Goal: Find specific page/section: Find specific page/section

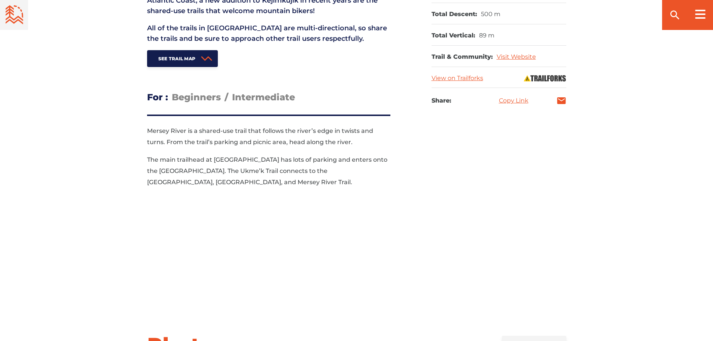
scroll to position [449, 0]
click at [244, 100] on span "Intermediate" at bounding box center [263, 97] width 63 height 11
click at [232, 92] on input "Intermediate" at bounding box center [232, 92] width 0 height 0
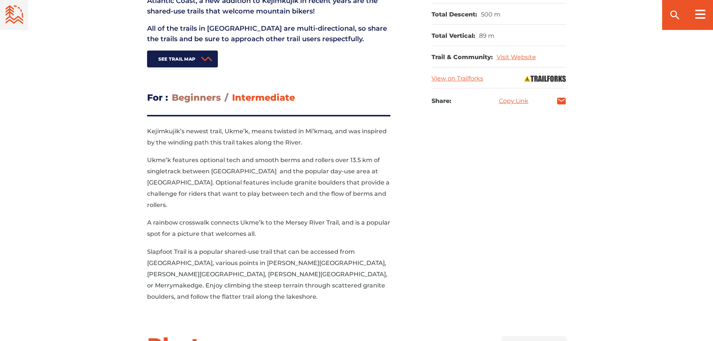
click at [205, 99] on span "Beginners" at bounding box center [196, 97] width 49 height 11
click at [172, 92] on input "Beginners" at bounding box center [172, 92] width 0 height 0
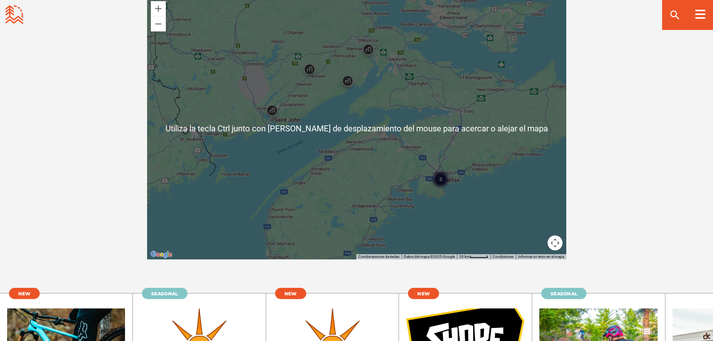
scroll to position [1646, 0]
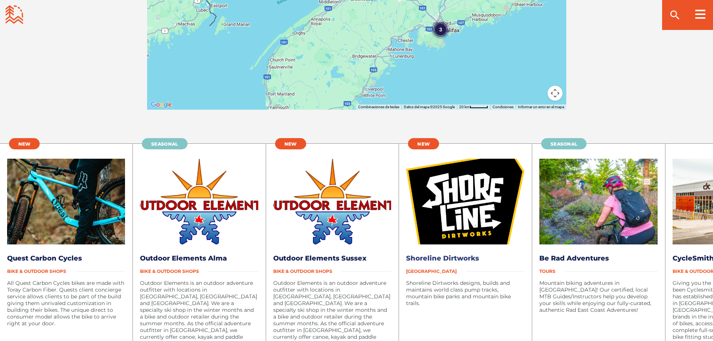
click at [463, 254] on link "Shoreline Dirtworks" at bounding box center [442, 258] width 73 height 8
